Goal: Transaction & Acquisition: Purchase product/service

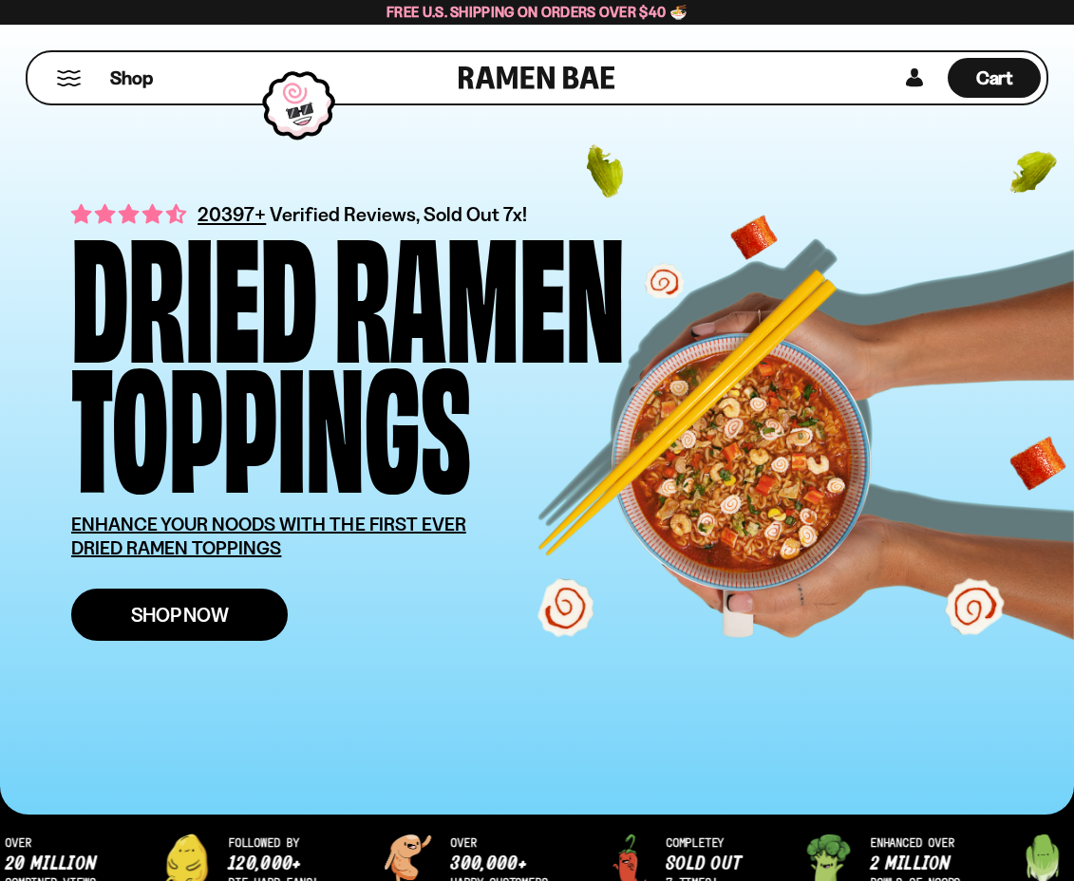
click at [183, 617] on span "Shop Now" at bounding box center [180, 615] width 98 height 20
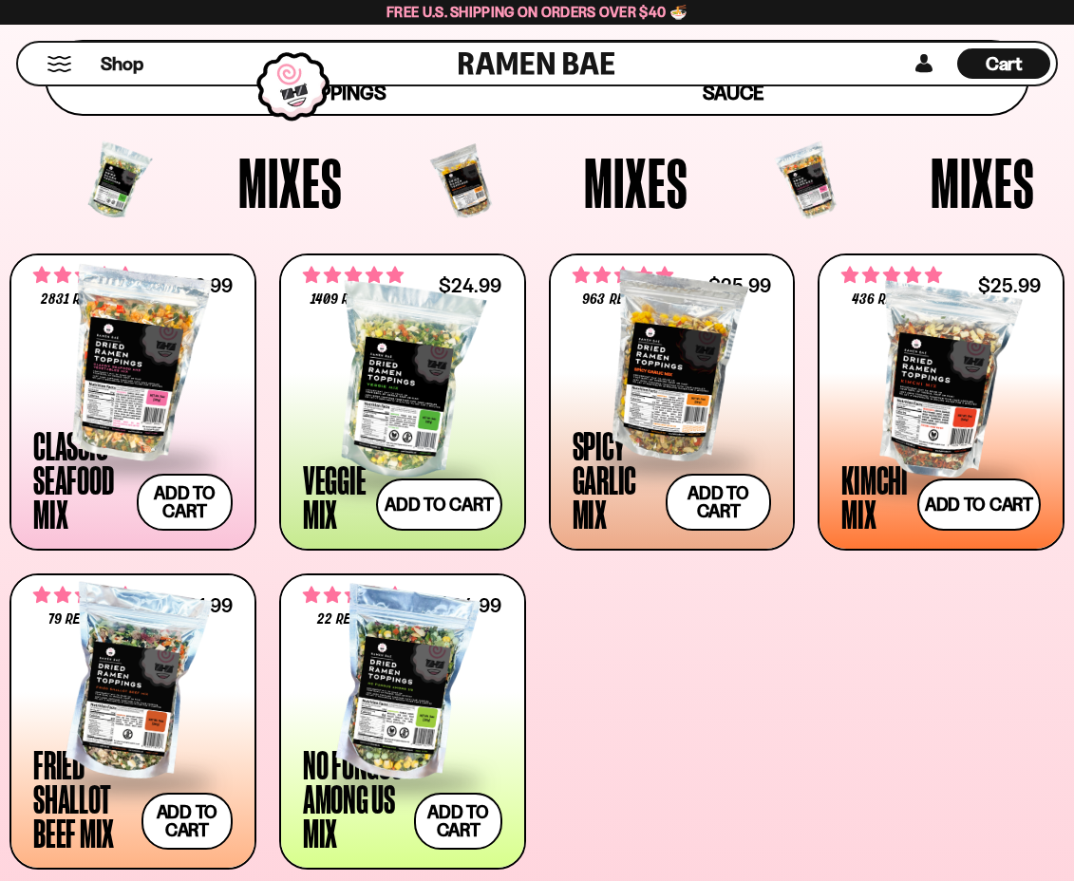
scroll to position [570, 0]
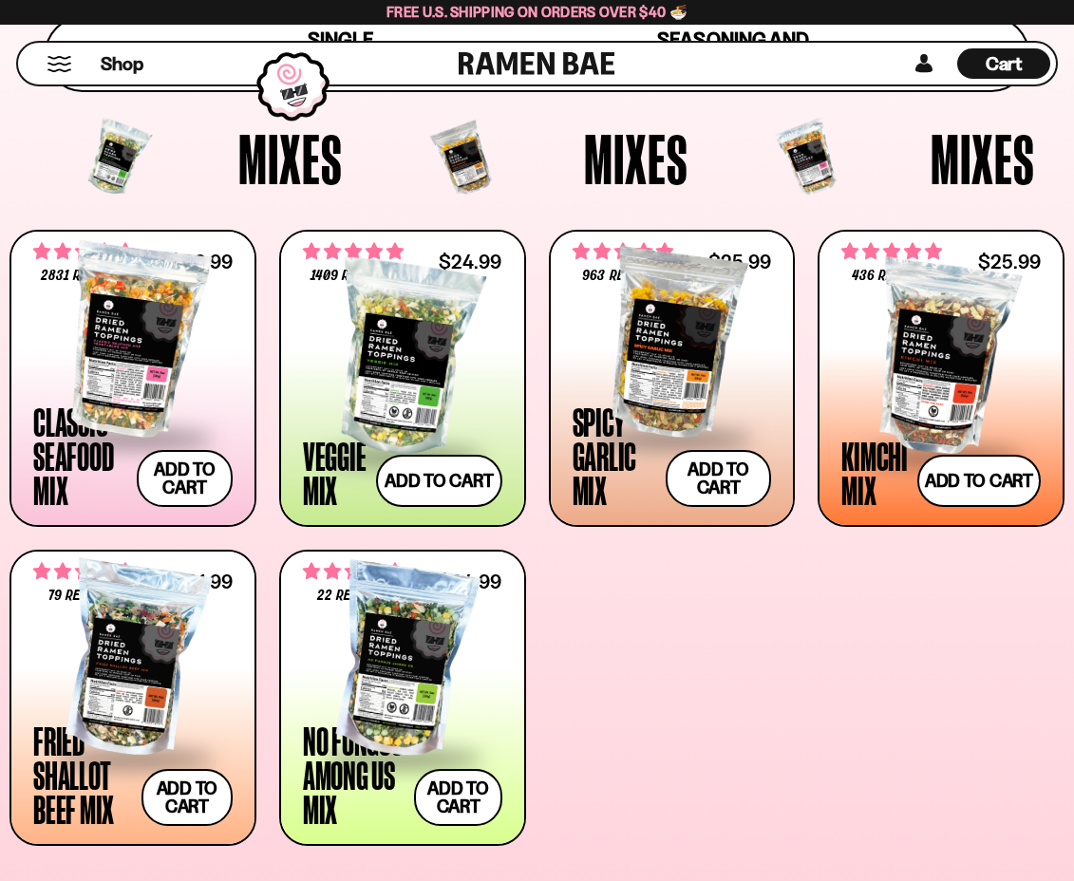
click at [436, 722] on div at bounding box center [402, 661] width 199 height 190
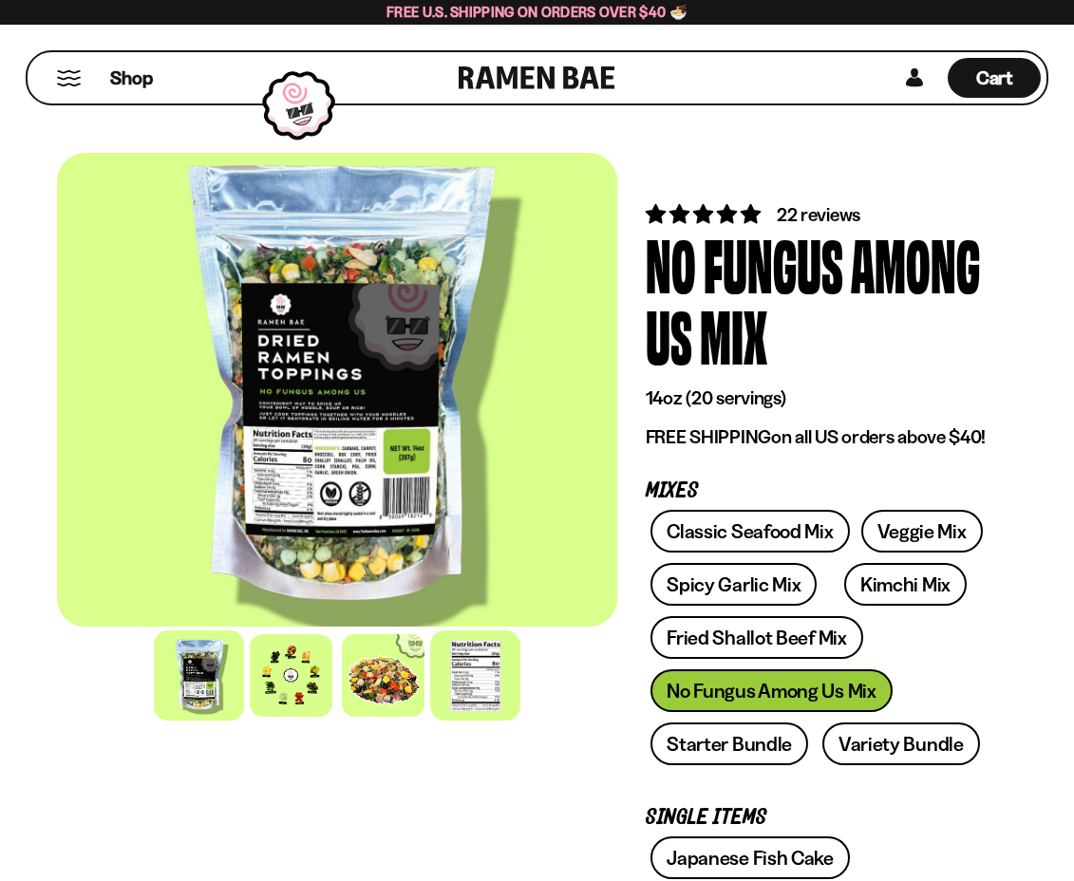
click at [483, 698] on div at bounding box center [475, 675] width 90 height 90
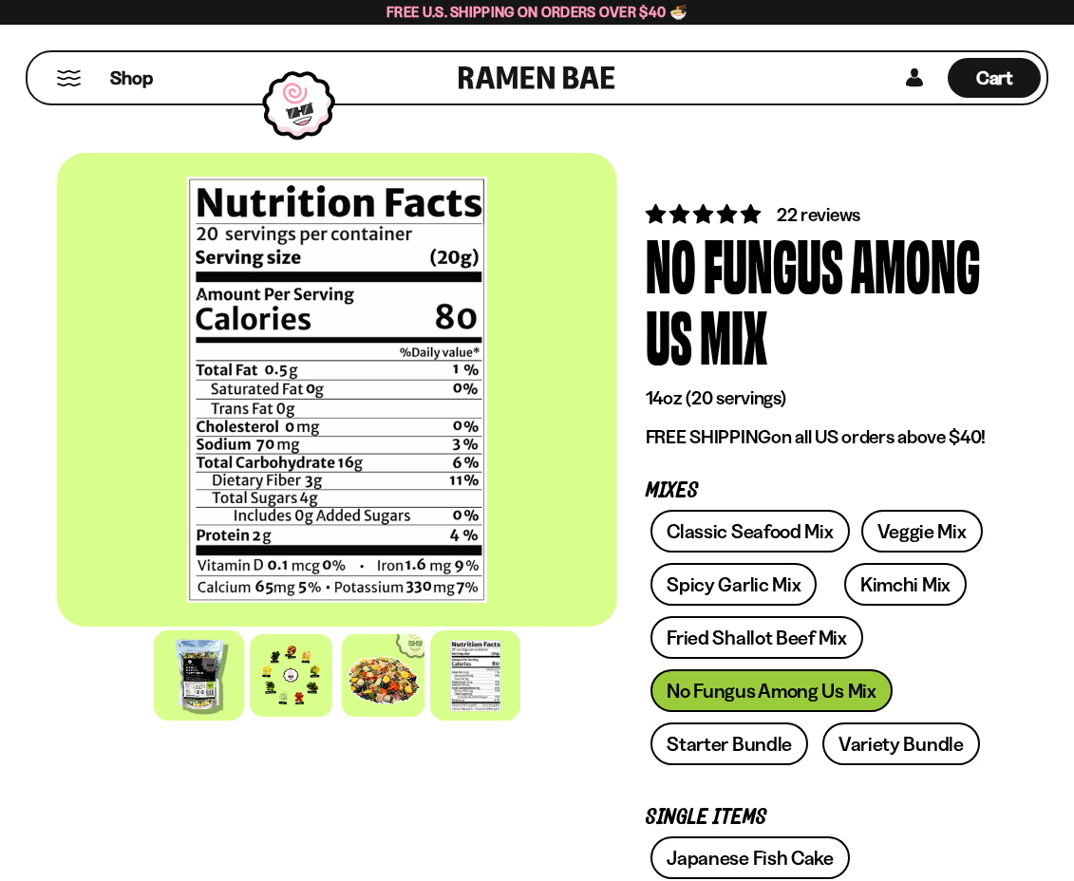
click at [194, 700] on div at bounding box center [199, 675] width 90 height 90
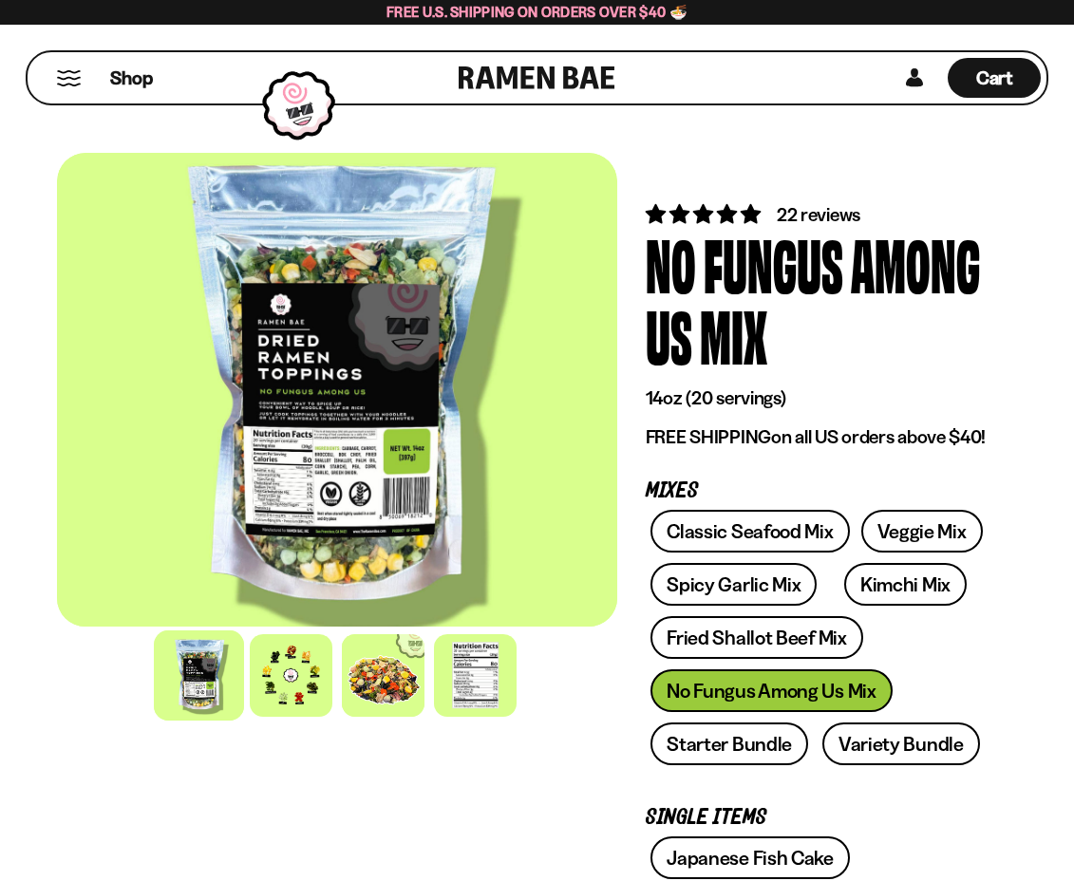
click at [355, 461] on div at bounding box center [337, 390] width 560 height 474
click at [347, 472] on div at bounding box center [337, 390] width 560 height 474
click at [299, 658] on div at bounding box center [291, 675] width 90 height 90
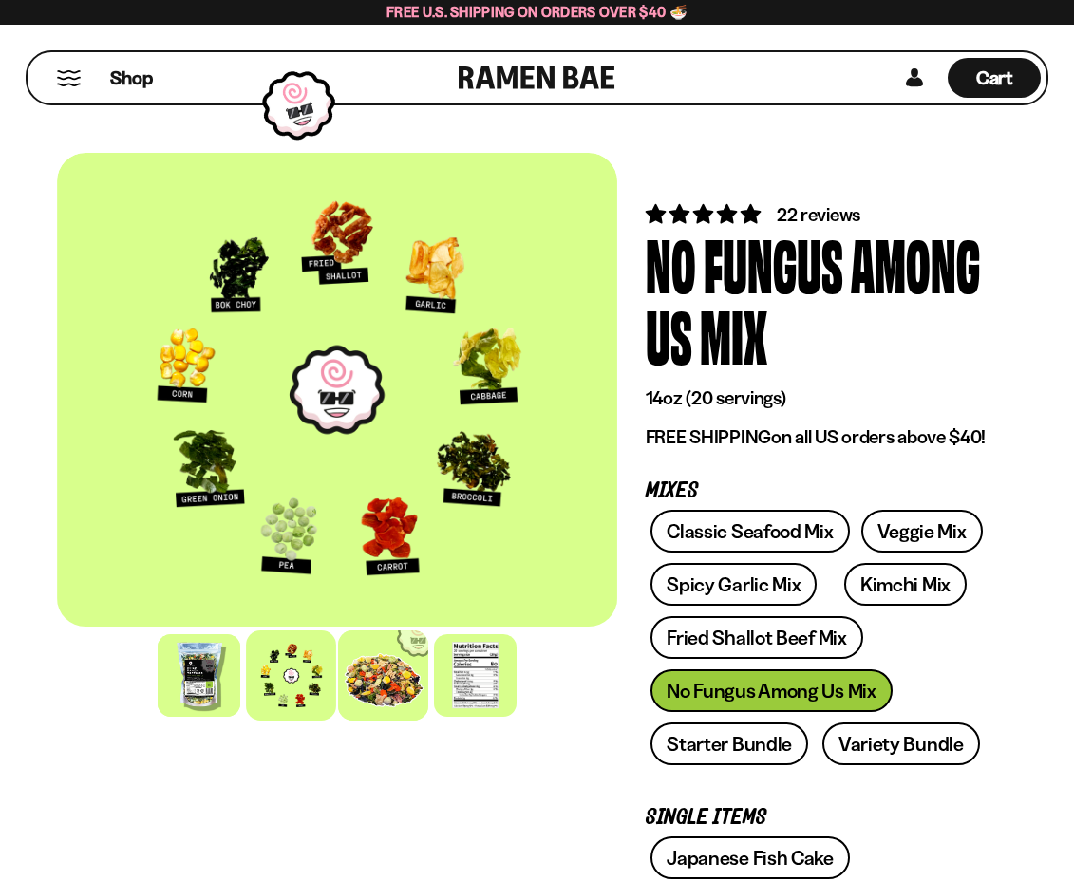
click at [379, 682] on div at bounding box center [383, 675] width 90 height 90
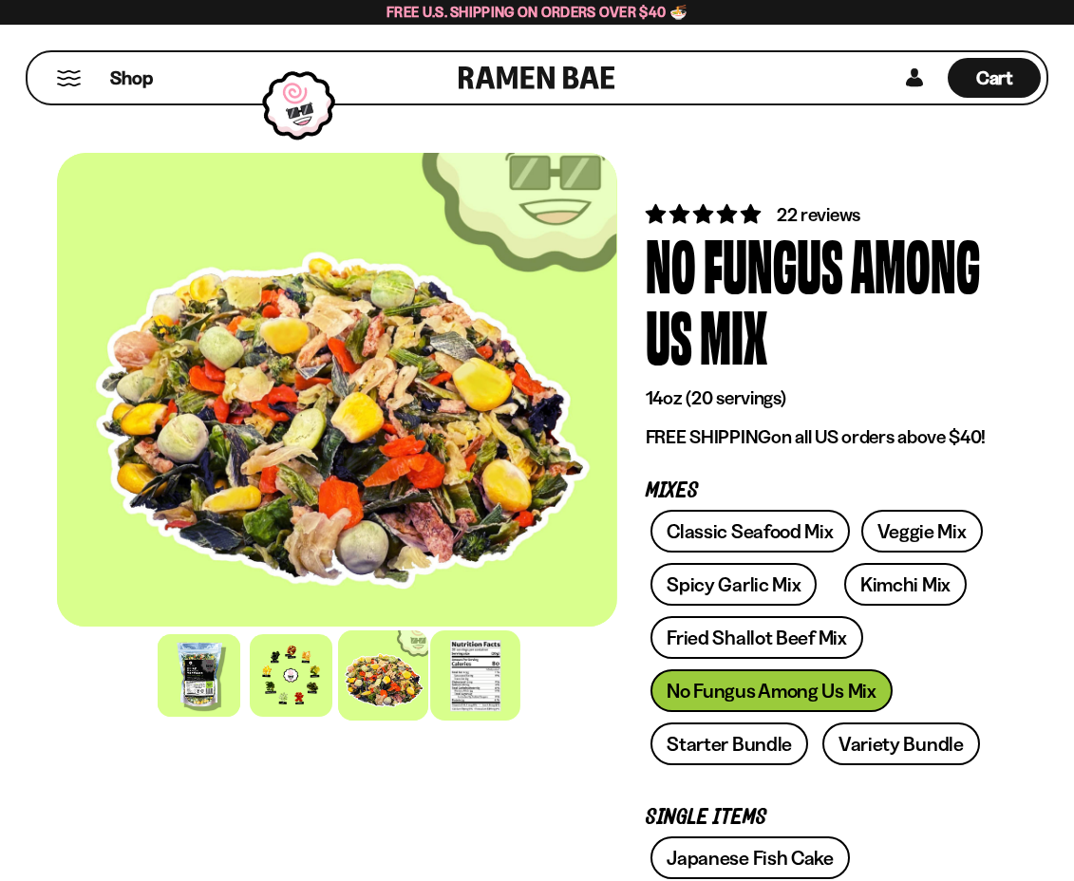
click at [458, 683] on div at bounding box center [475, 675] width 90 height 90
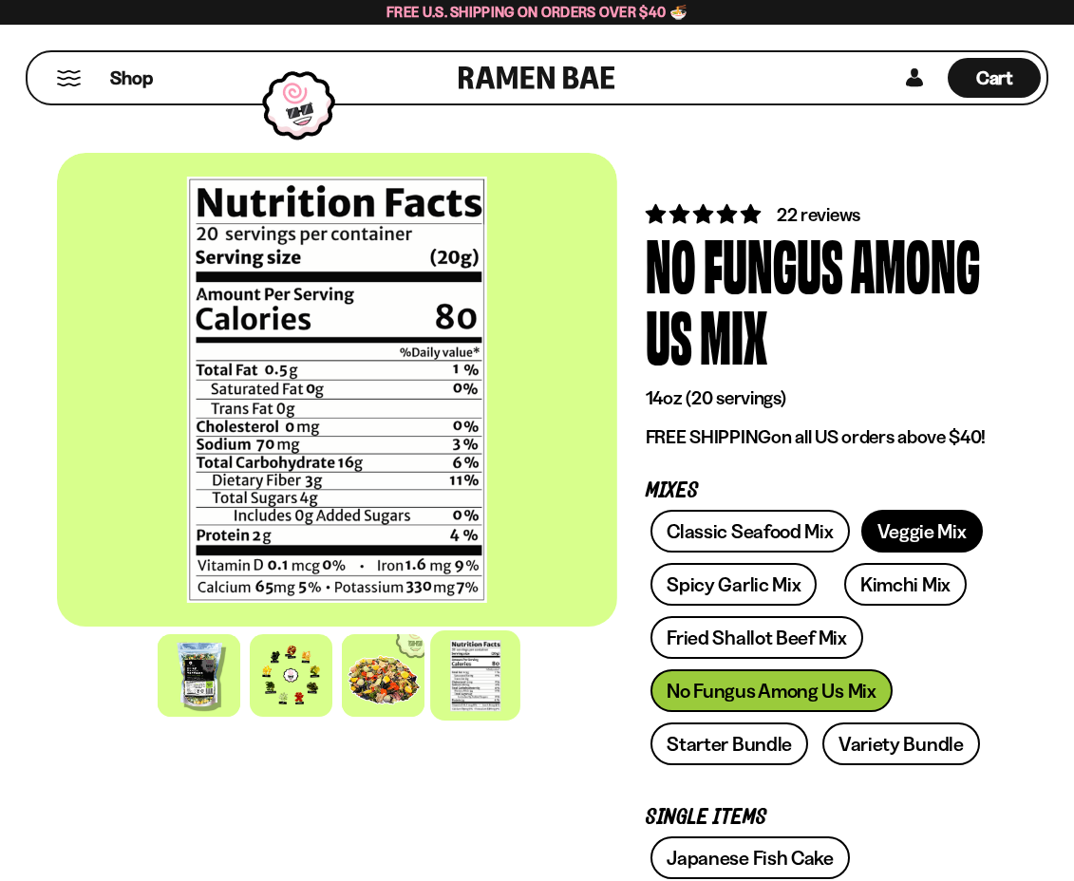
click at [908, 551] on link "Veggie Mix" at bounding box center [922, 531] width 122 height 43
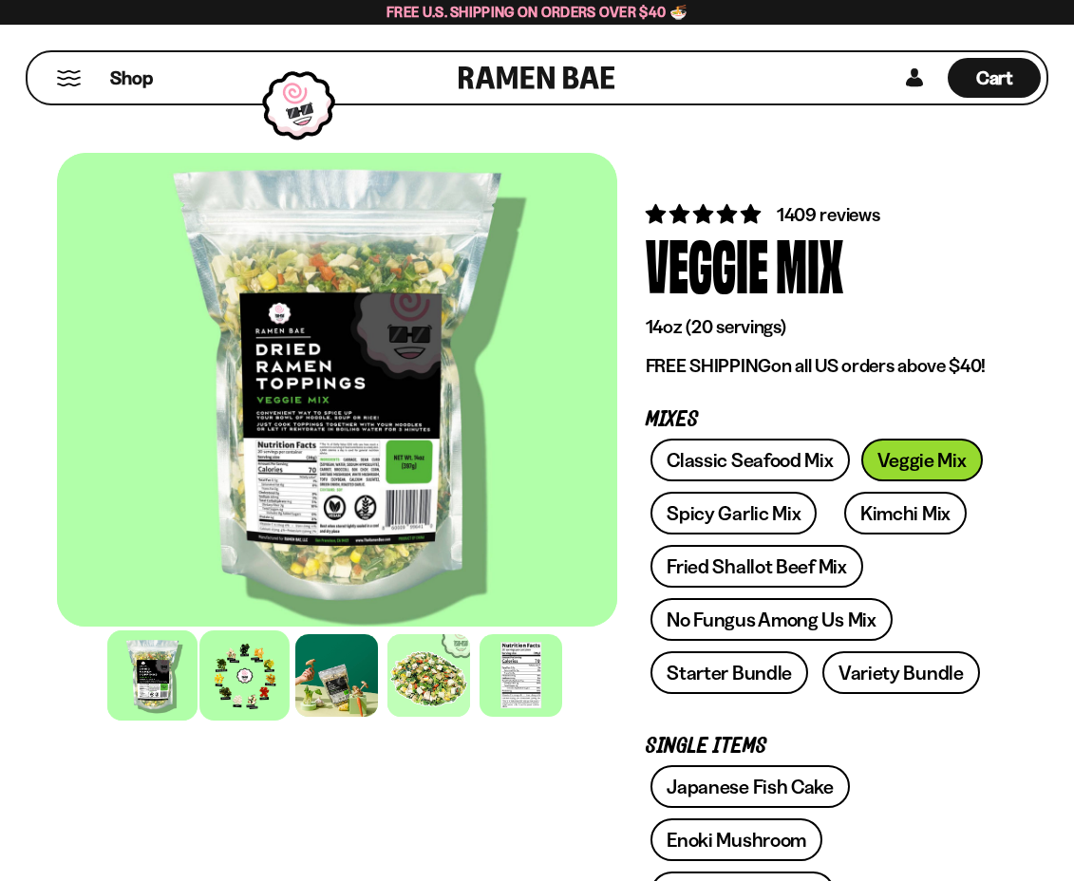
click at [270, 687] on div at bounding box center [244, 675] width 90 height 90
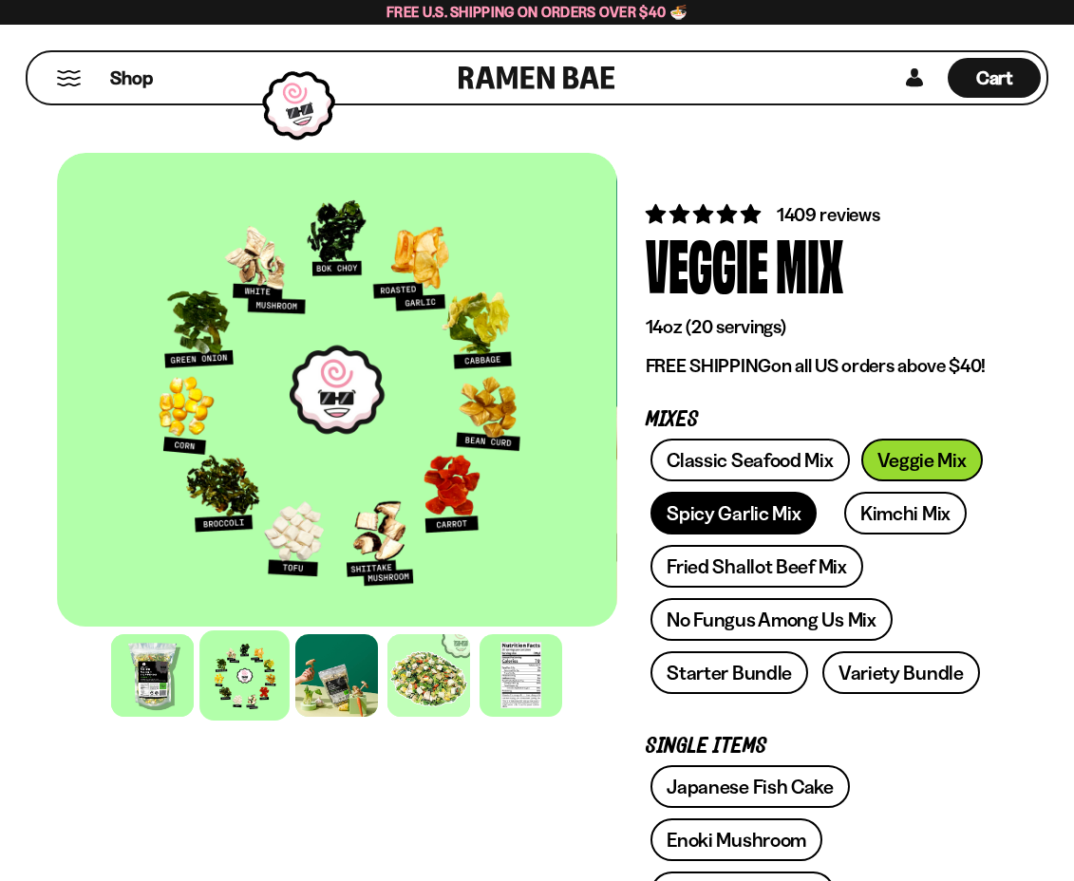
click at [784, 525] on link "Spicy Garlic Mix" at bounding box center [733, 513] width 166 height 43
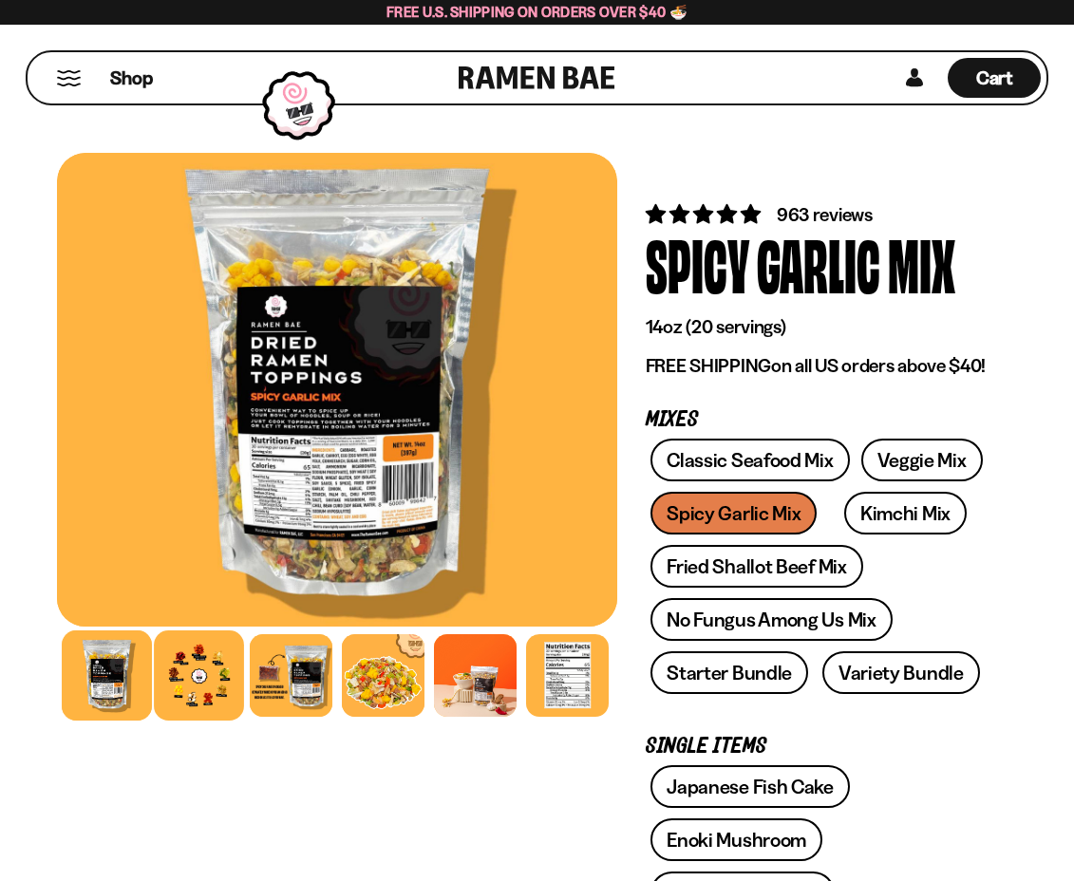
click at [204, 695] on div at bounding box center [199, 675] width 90 height 90
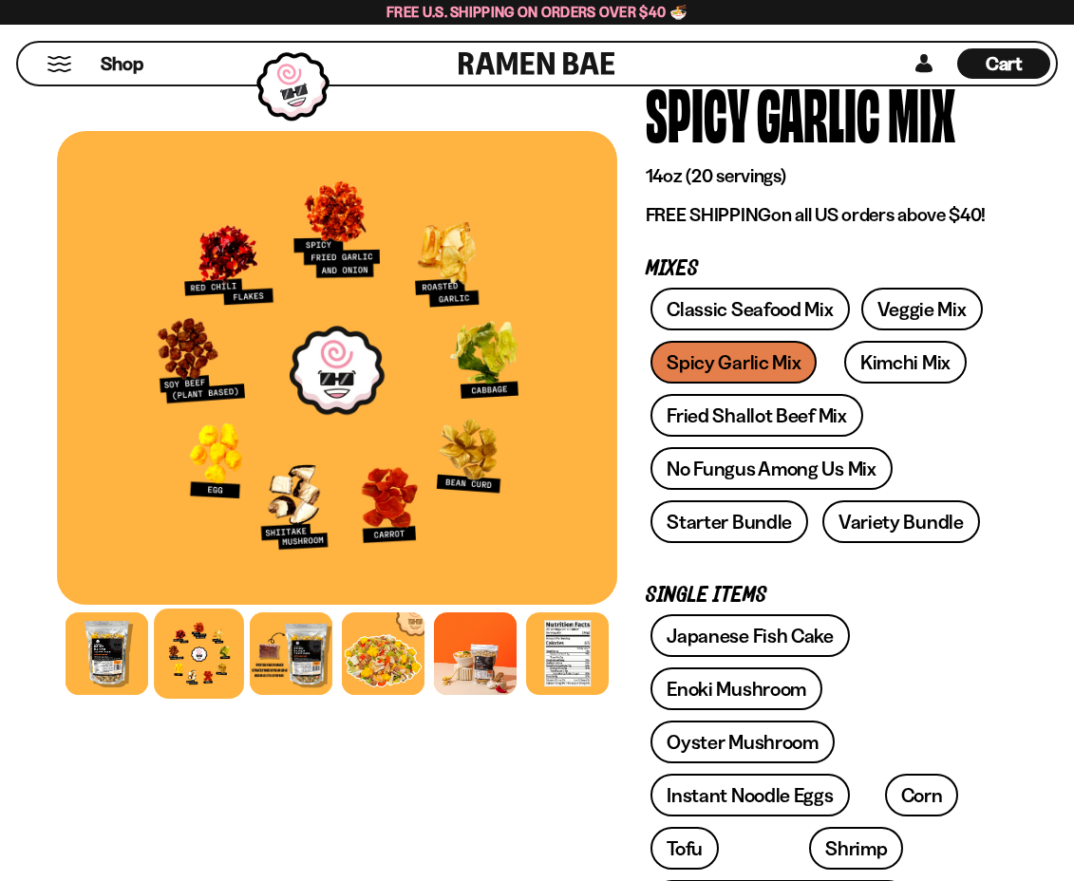
scroll to position [285, 0]
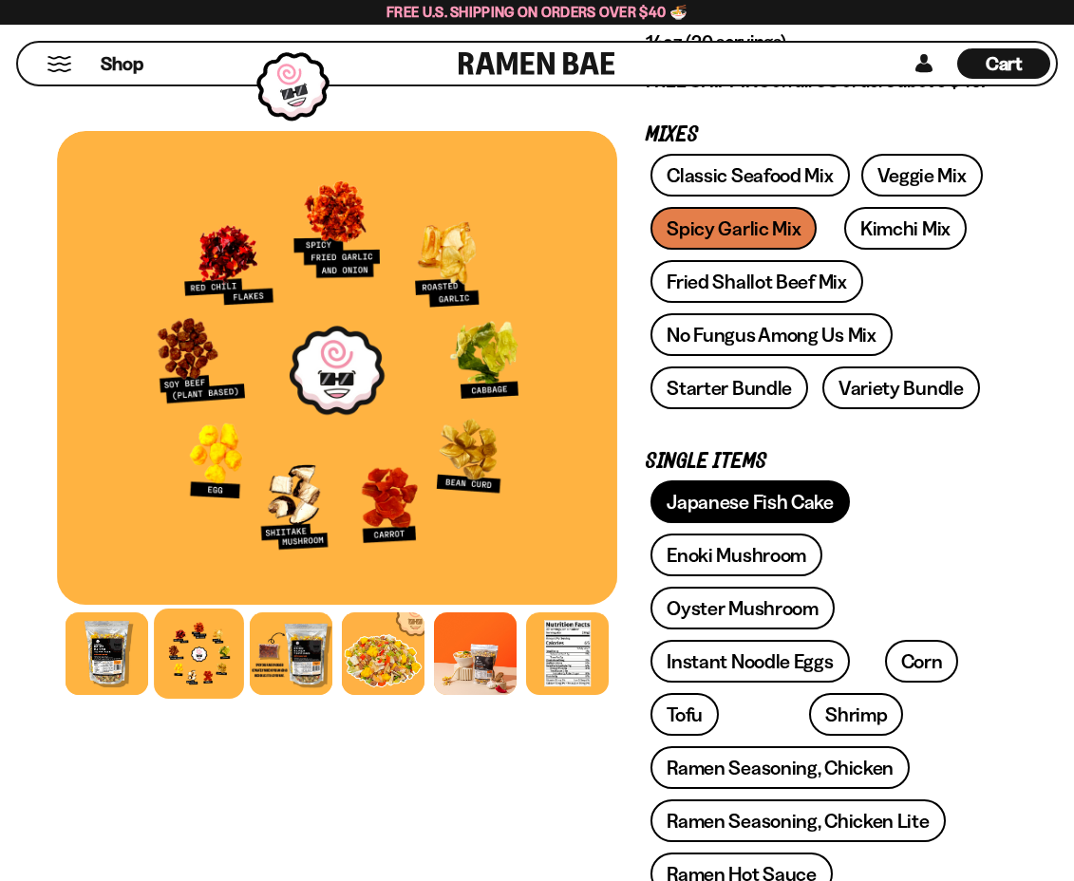
click at [798, 503] on link "Japanese Fish Cake" at bounding box center [749, 501] width 199 height 43
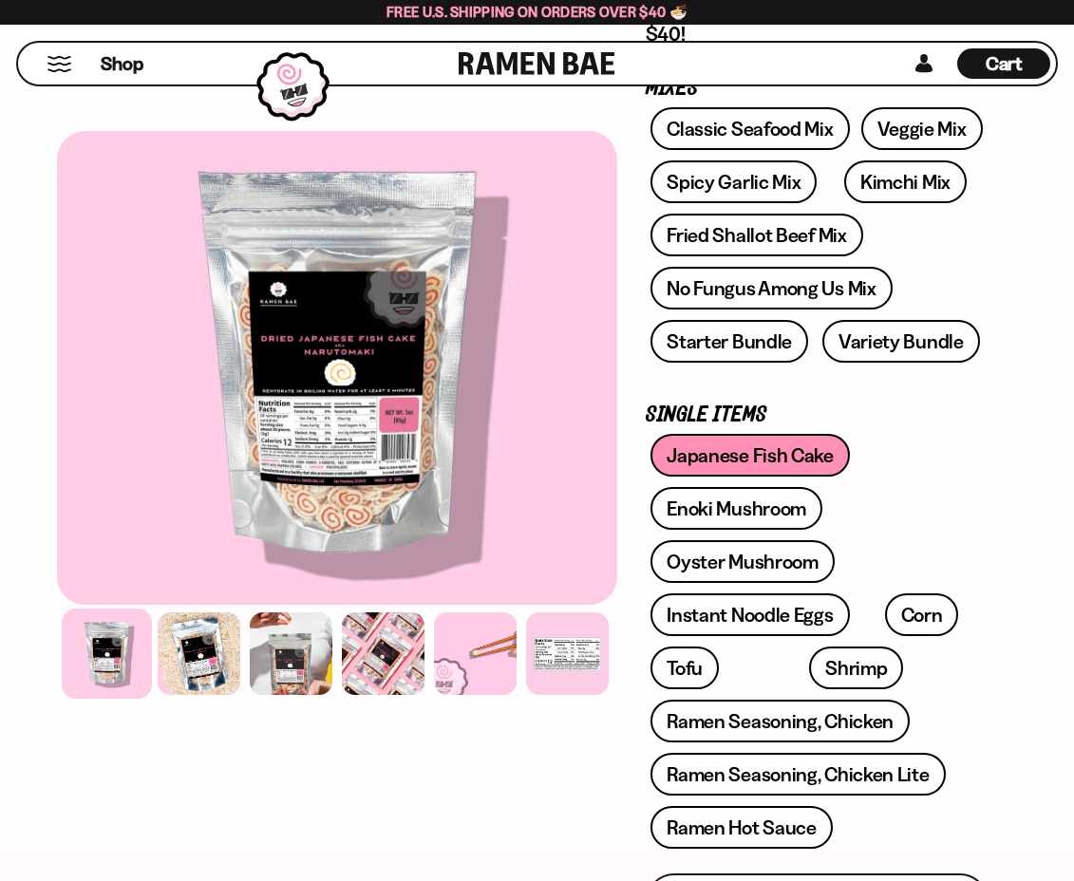
scroll to position [475, 0]
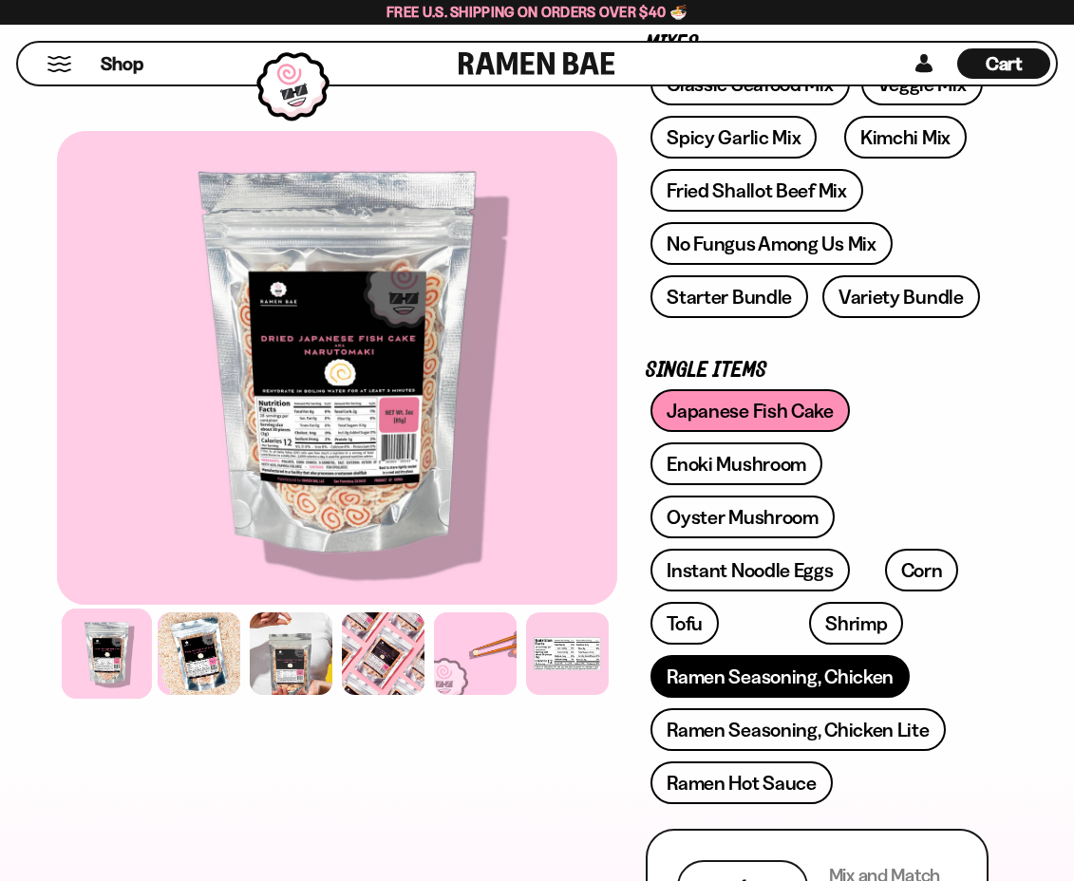
click at [795, 680] on link "Ramen Seasoning, Chicken" at bounding box center [779, 676] width 259 height 43
